Goal: Task Accomplishment & Management: Manage account settings

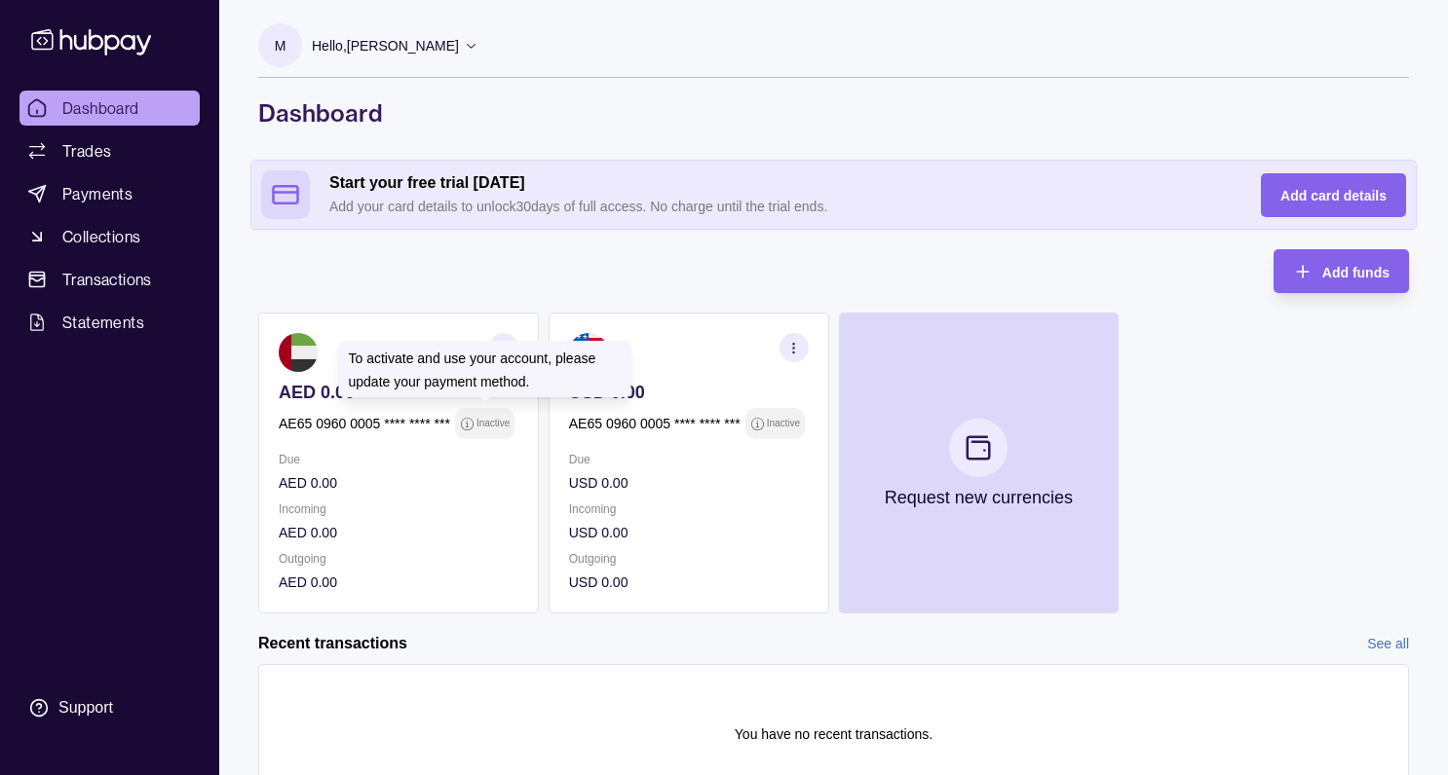
click at [490, 425] on p "Inactive" at bounding box center [492, 423] width 33 height 21
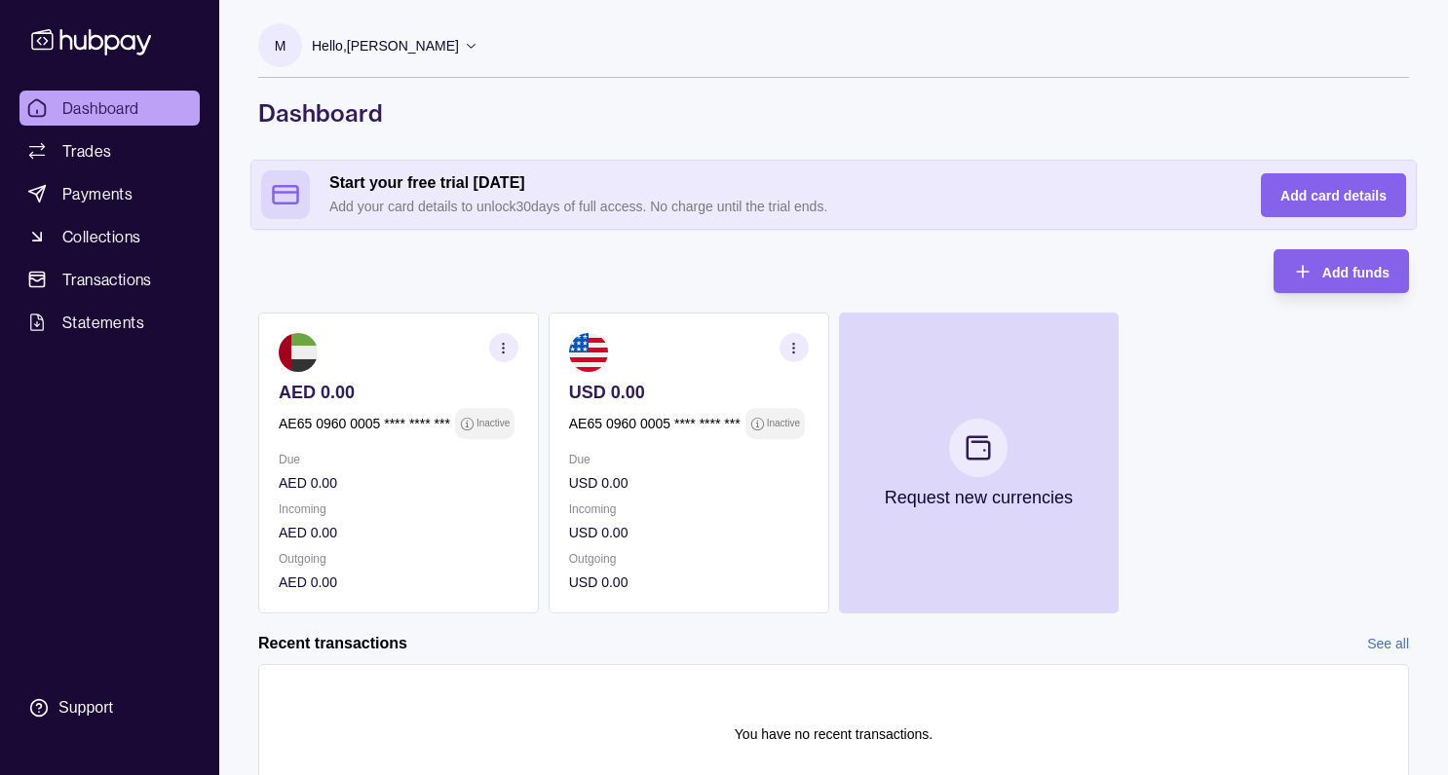
click at [507, 347] on icon "button" at bounding box center [503, 348] width 15 height 15
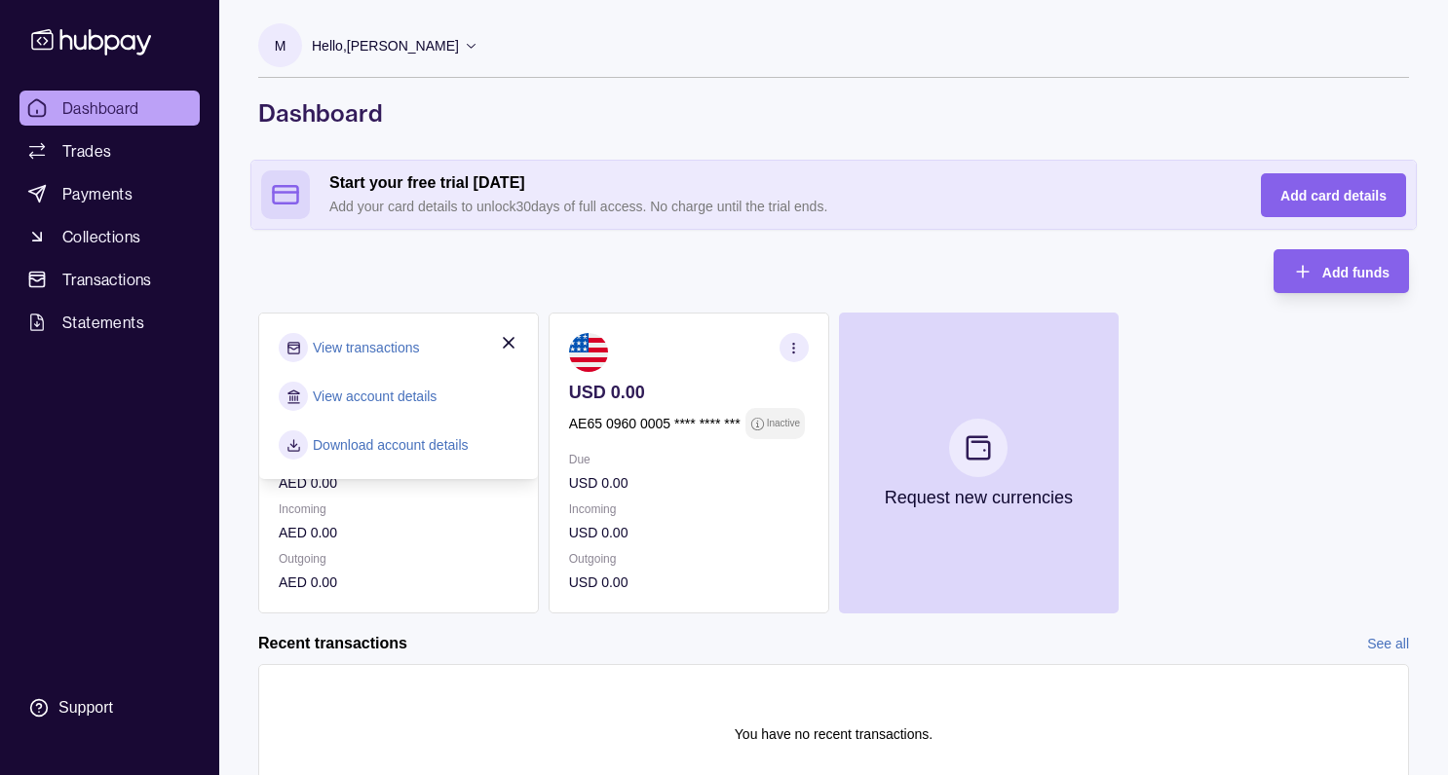
click at [354, 398] on link "View account details" at bounding box center [375, 396] width 124 height 21
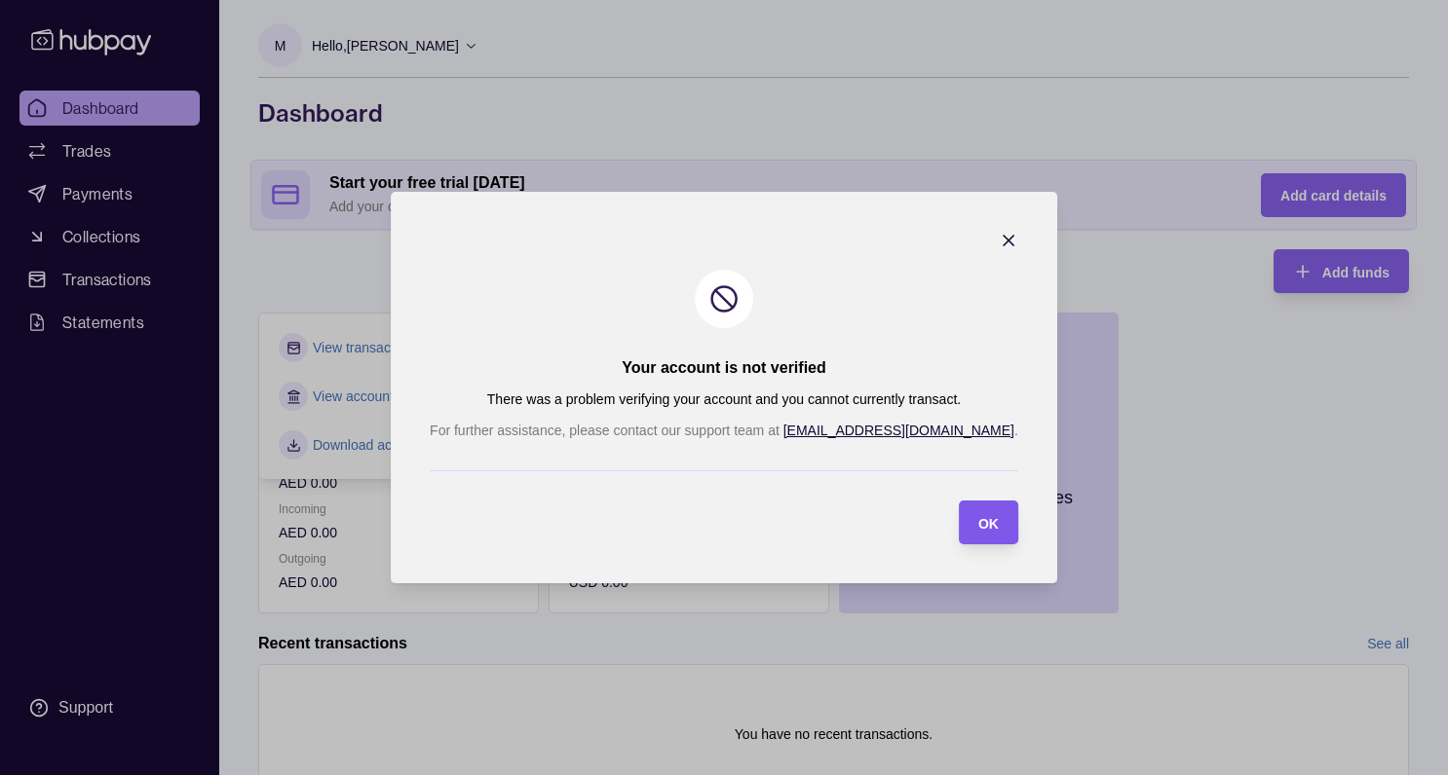
click at [978, 523] on span "OK" at bounding box center [988, 524] width 20 height 16
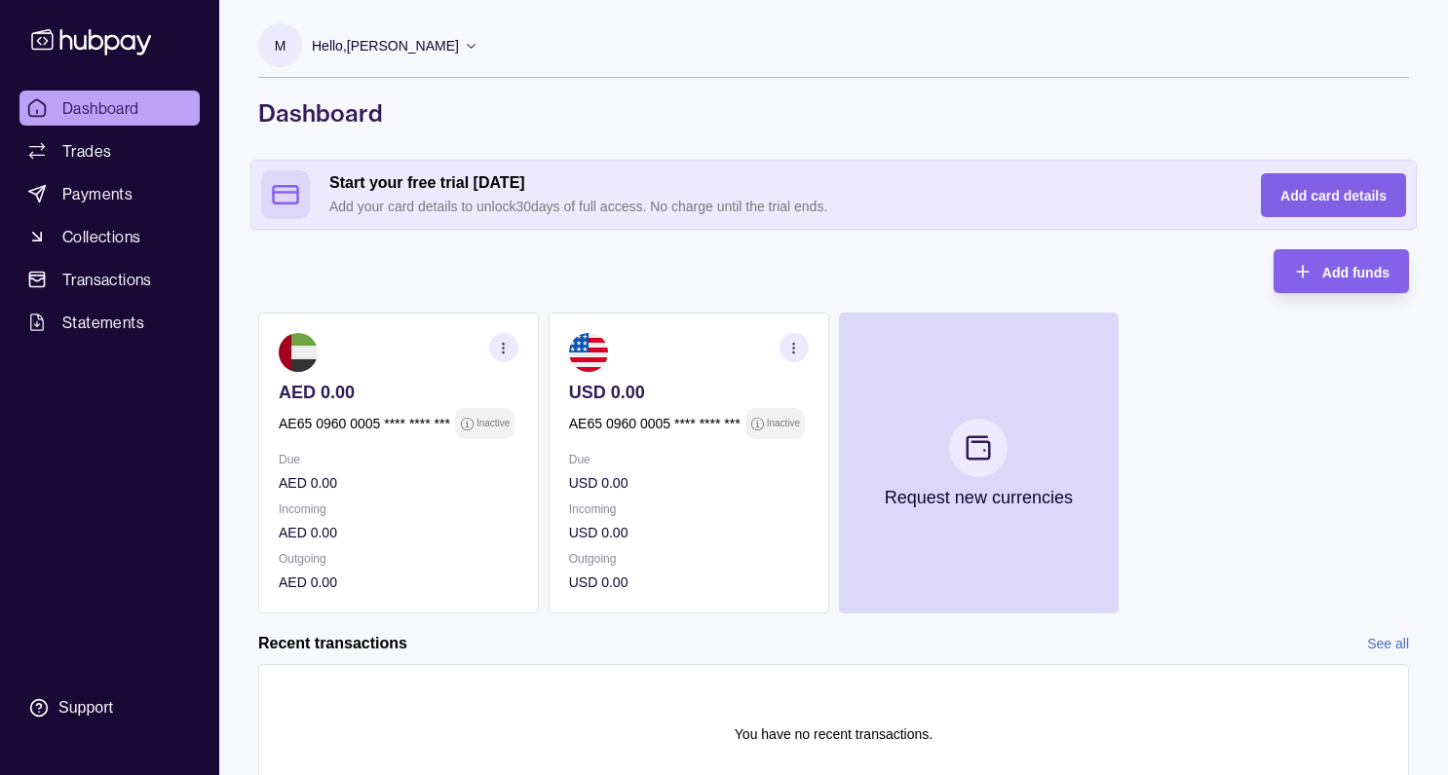
click at [1297, 195] on span "Add card details" at bounding box center [1333, 196] width 106 height 16
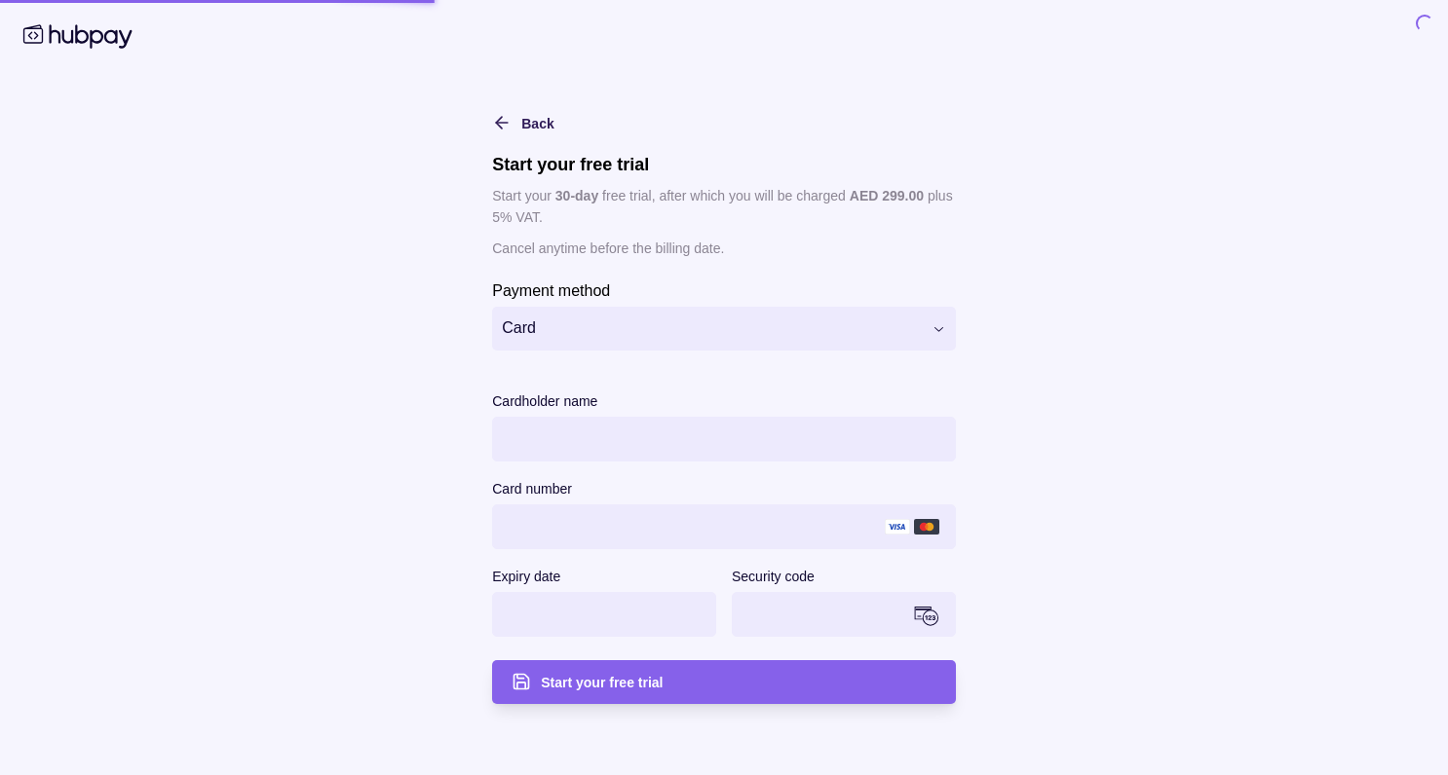
type input "**********"
